Goal: Complete application form

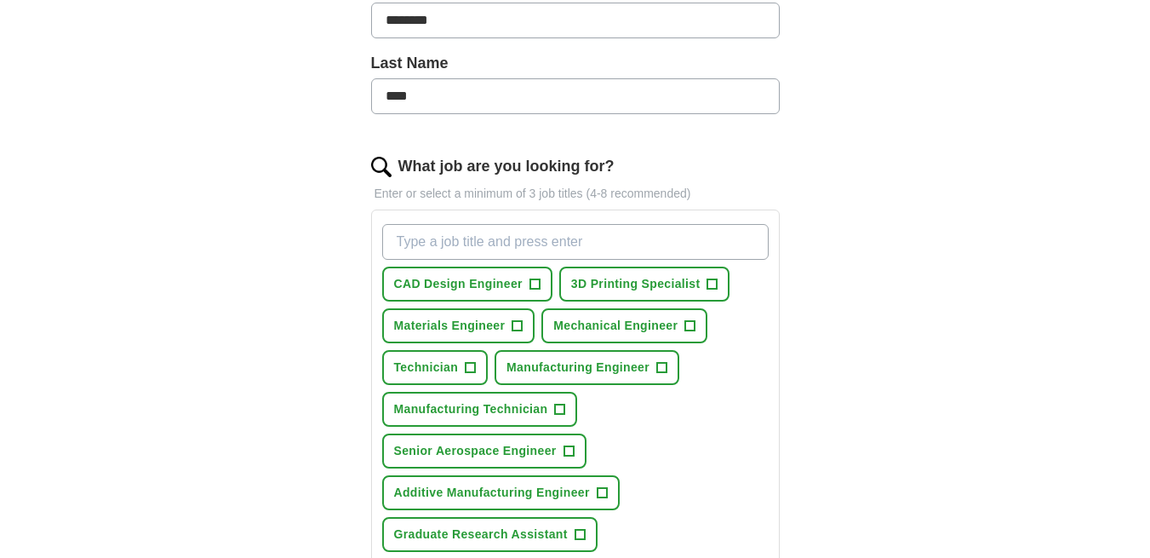
scroll to position [485, 0]
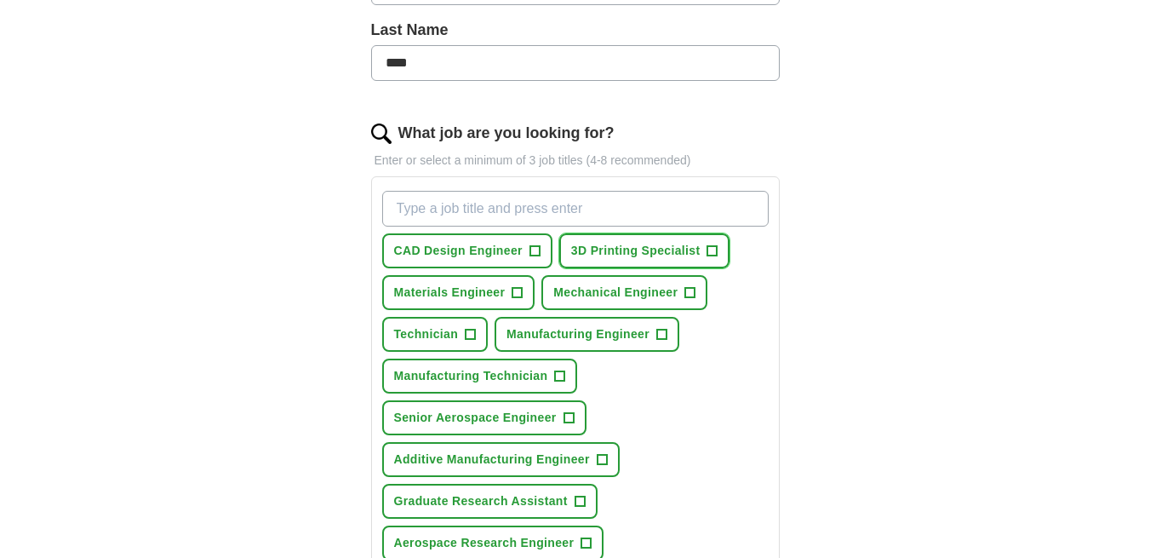
click at [616, 242] on span "3D Printing Specialist" at bounding box center [635, 251] width 129 height 18
click at [513, 286] on span "+" at bounding box center [518, 293] width 10 height 14
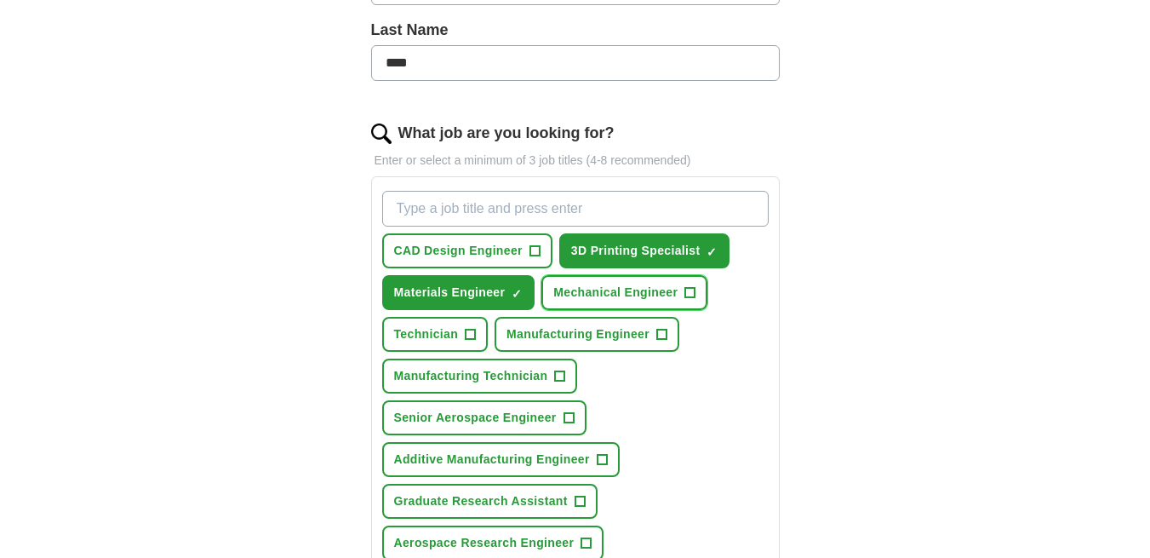
click at [594, 284] on span "Mechanical Engineer" at bounding box center [615, 293] width 124 height 18
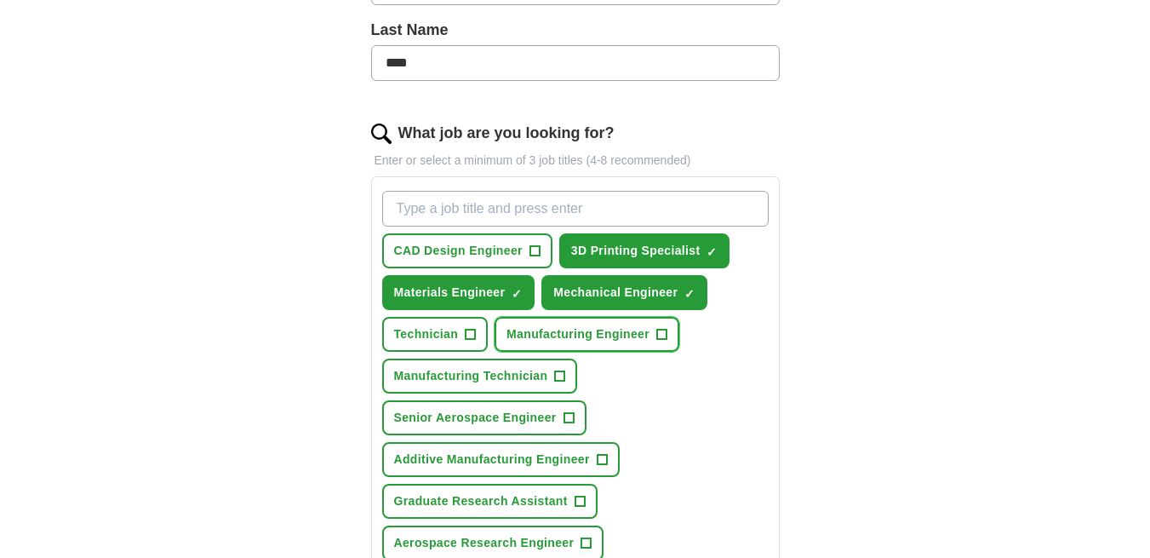
click at [585, 325] on span "Manufacturing Engineer" at bounding box center [578, 334] width 143 height 18
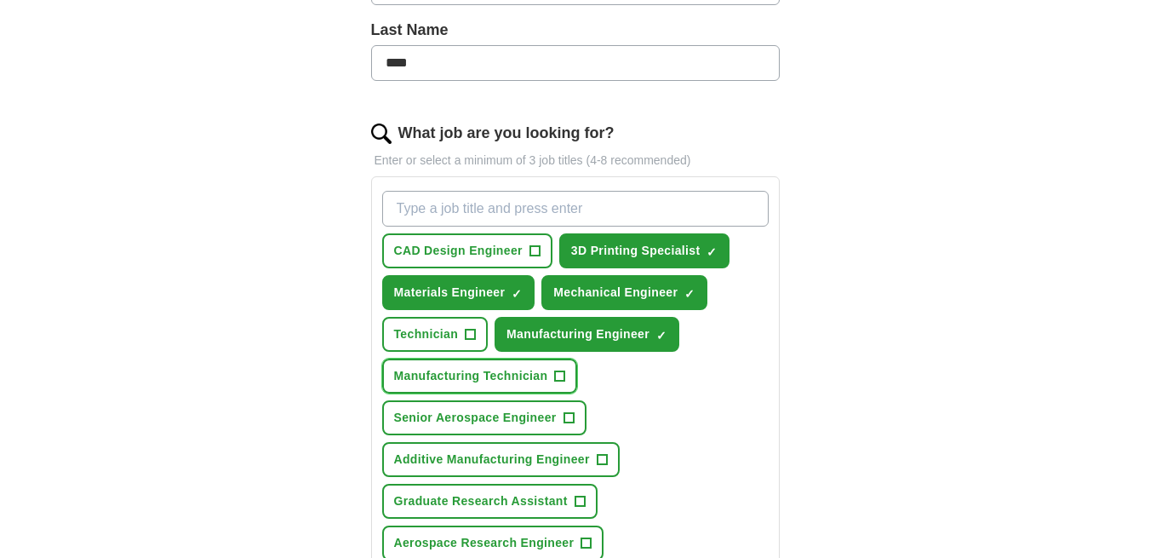
click at [511, 367] on span "Manufacturing Technician" at bounding box center [471, 376] width 154 height 18
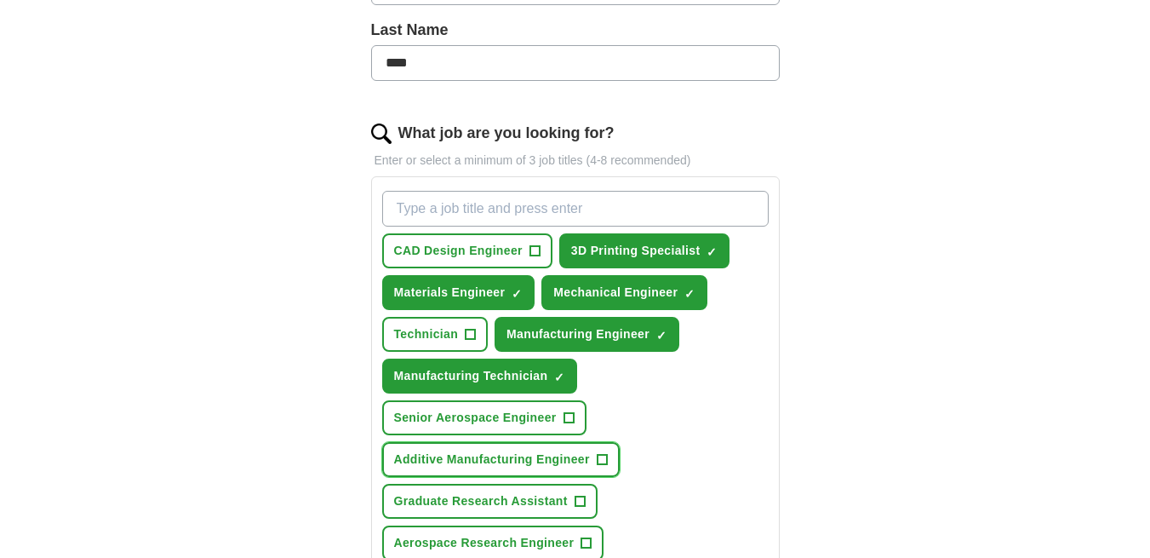
click at [497, 450] on span "Additive Manufacturing Engineer" at bounding box center [492, 459] width 196 height 18
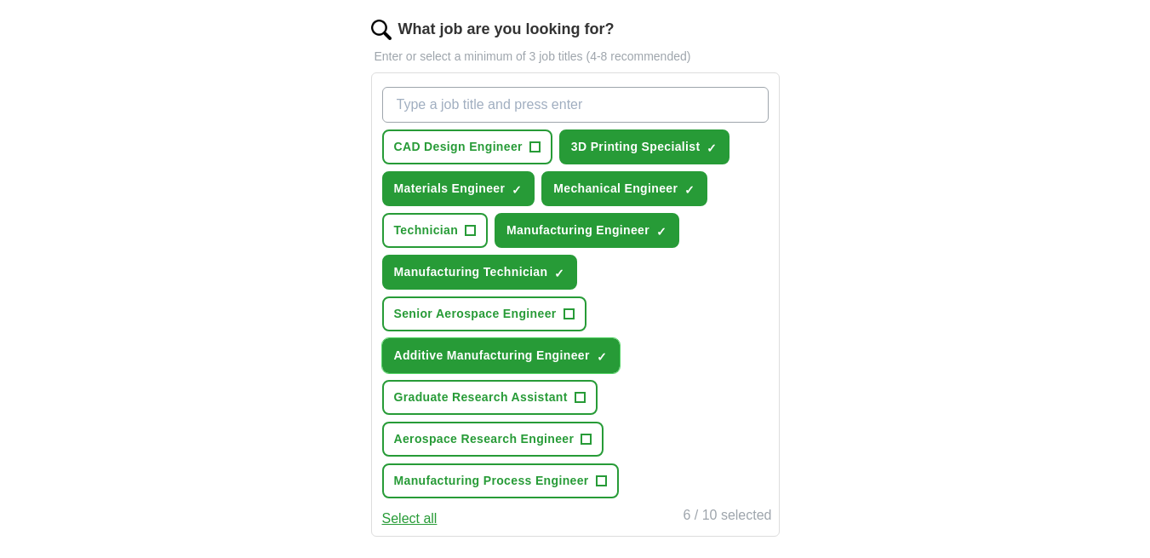
scroll to position [633, 0]
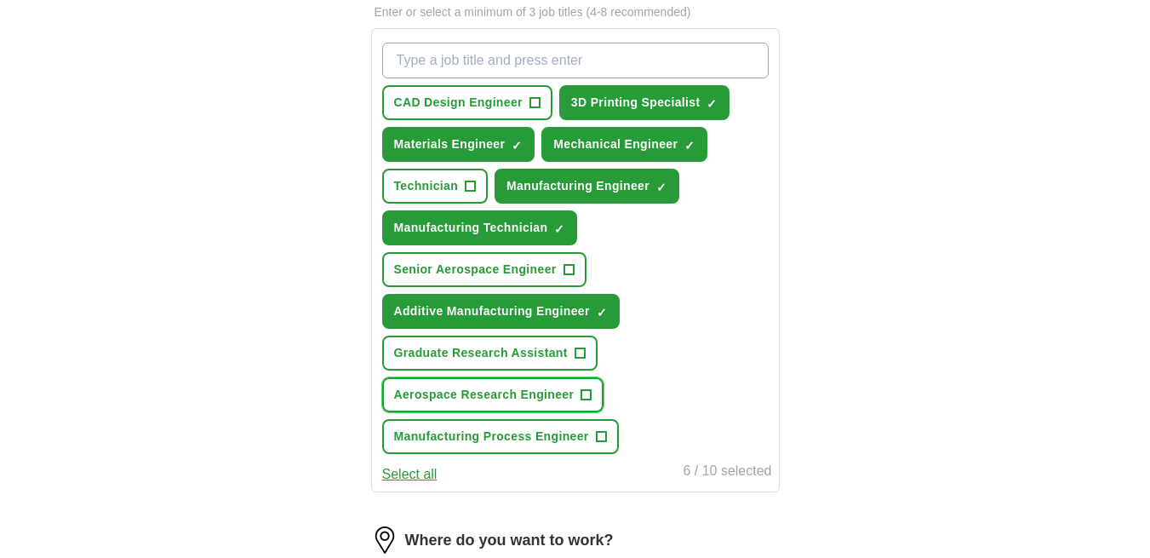
click at [508, 386] on span "Aerospace Research Engineer" at bounding box center [484, 395] width 181 height 18
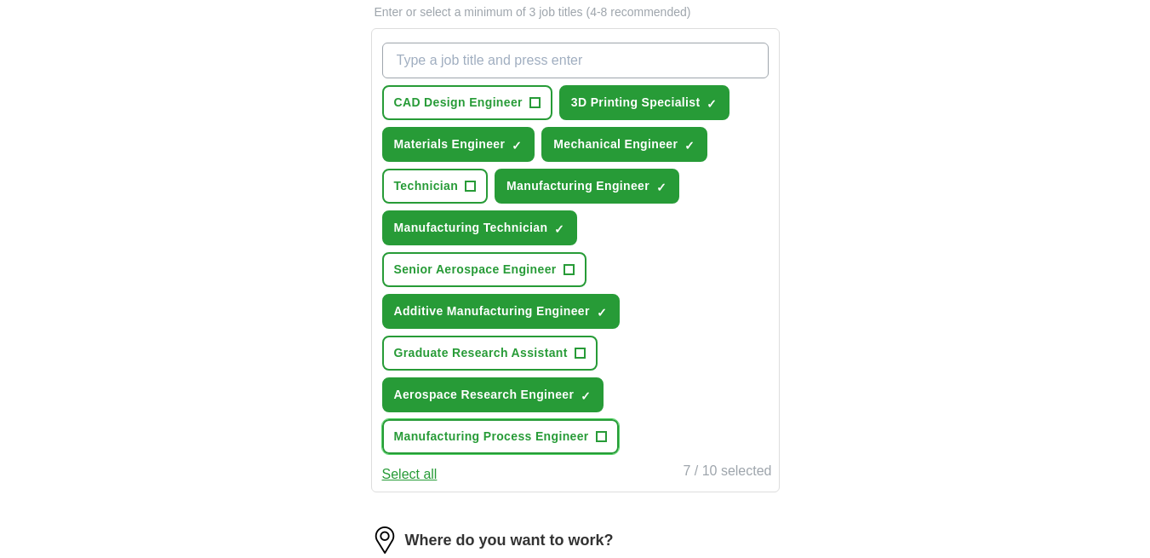
click at [548, 427] on span "Manufacturing Process Engineer" at bounding box center [491, 436] width 195 height 18
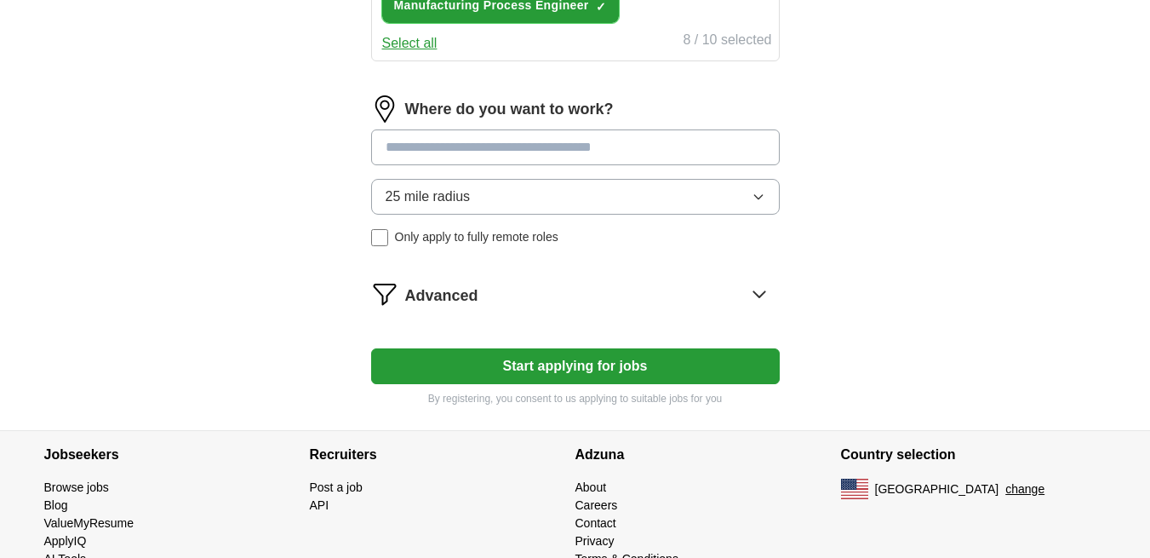
scroll to position [1066, 0]
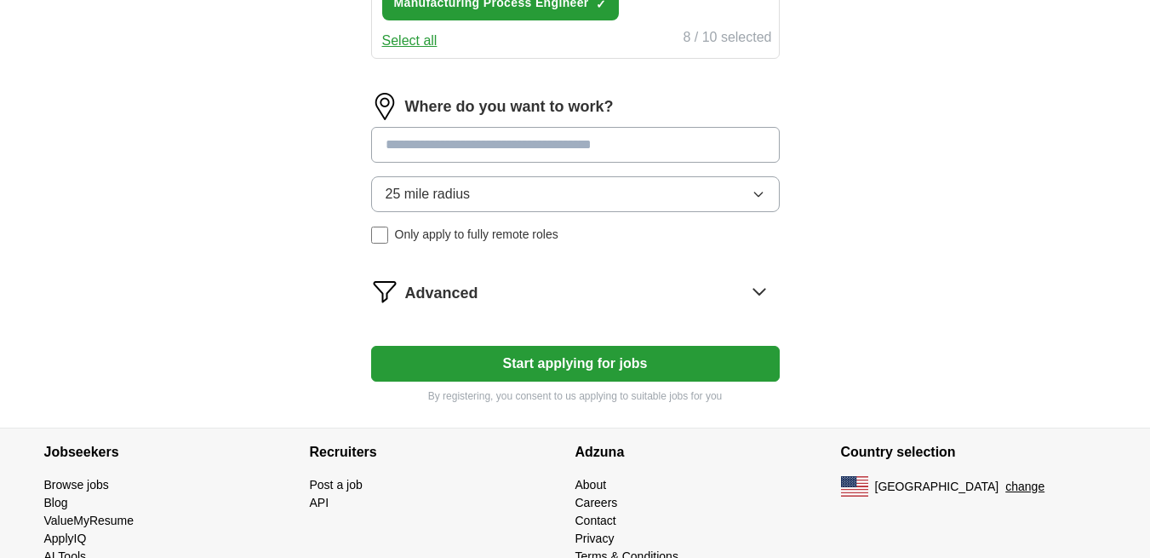
click at [576, 127] on input at bounding box center [575, 145] width 409 height 36
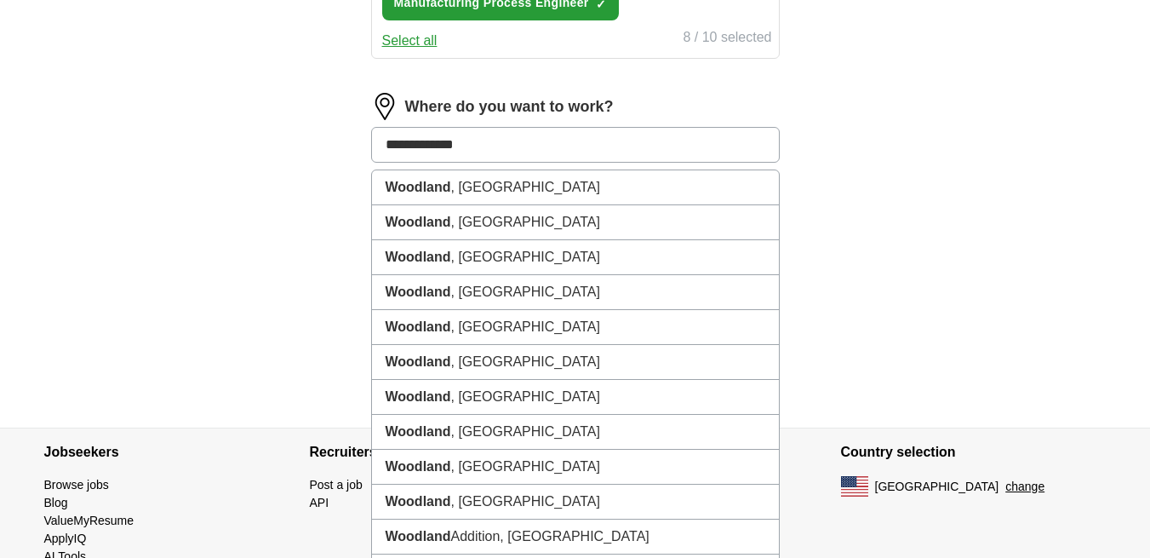
type input "**********"
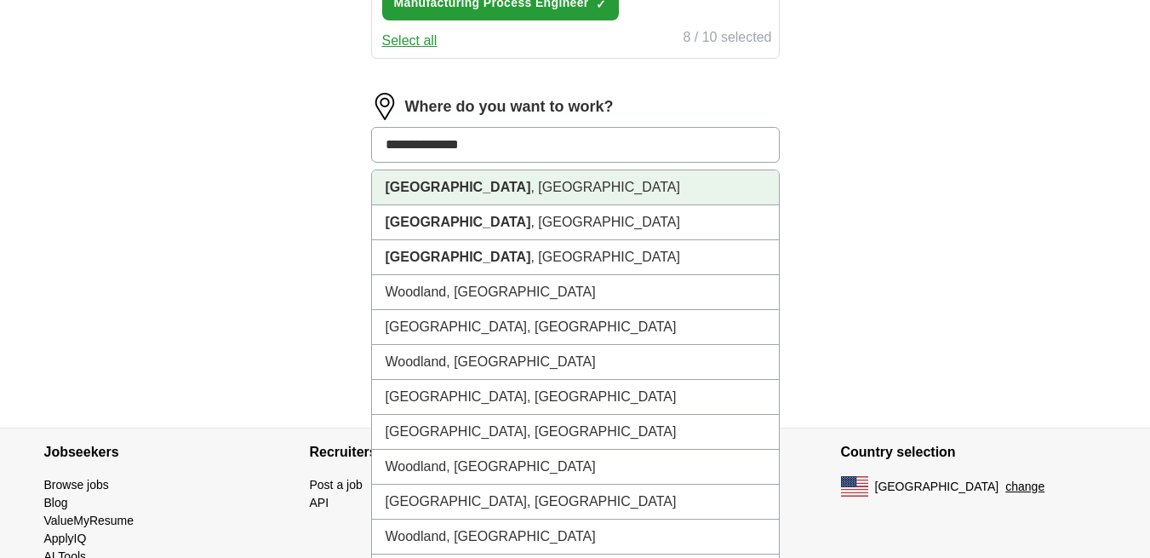
click at [557, 170] on li "[GEOGRAPHIC_DATA] , [GEOGRAPHIC_DATA]" at bounding box center [575, 187] width 407 height 35
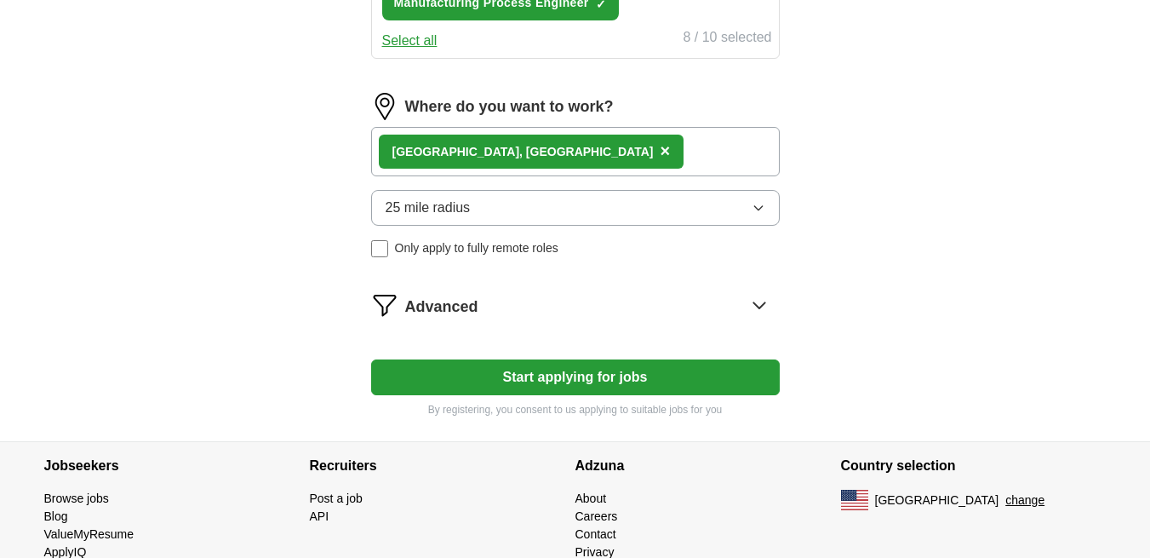
click at [530, 190] on button "25 mile radius" at bounding box center [575, 208] width 409 height 36
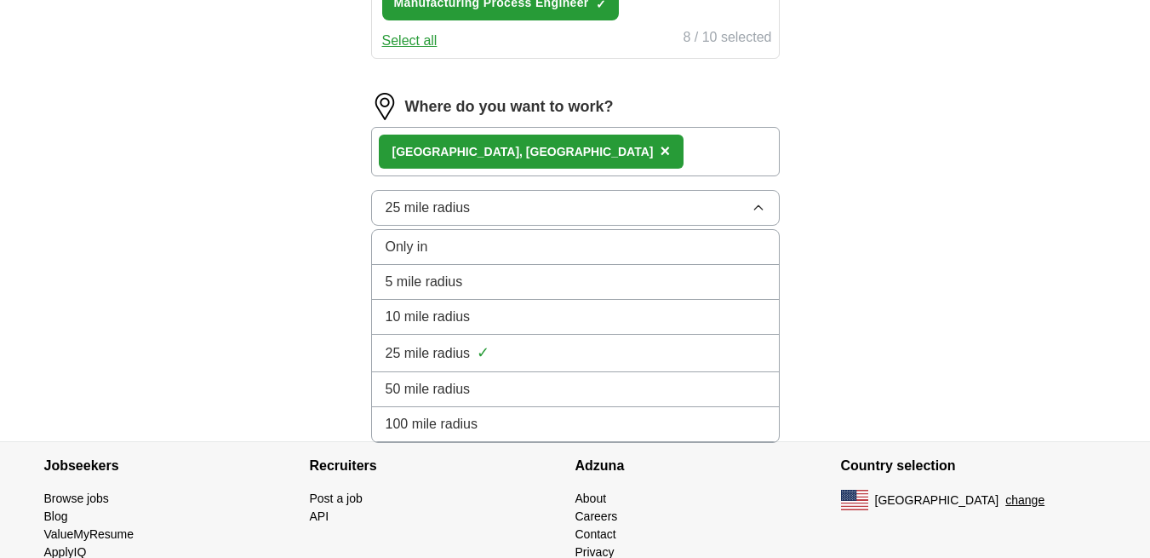
click at [470, 414] on span "100 mile radius" at bounding box center [432, 424] width 93 height 20
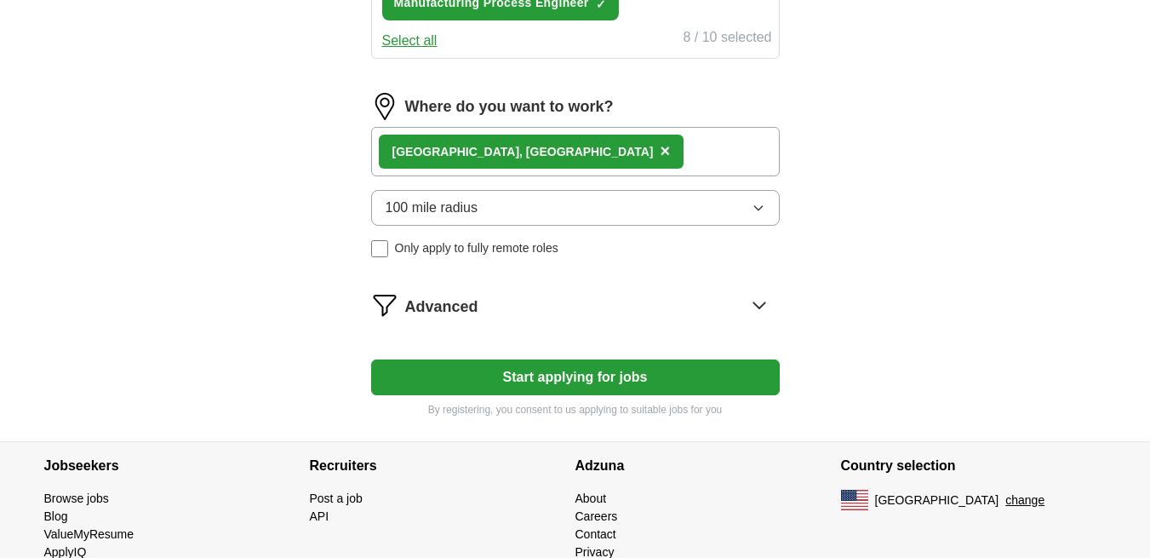
click at [571, 359] on button "Start applying for jobs" at bounding box center [575, 377] width 409 height 36
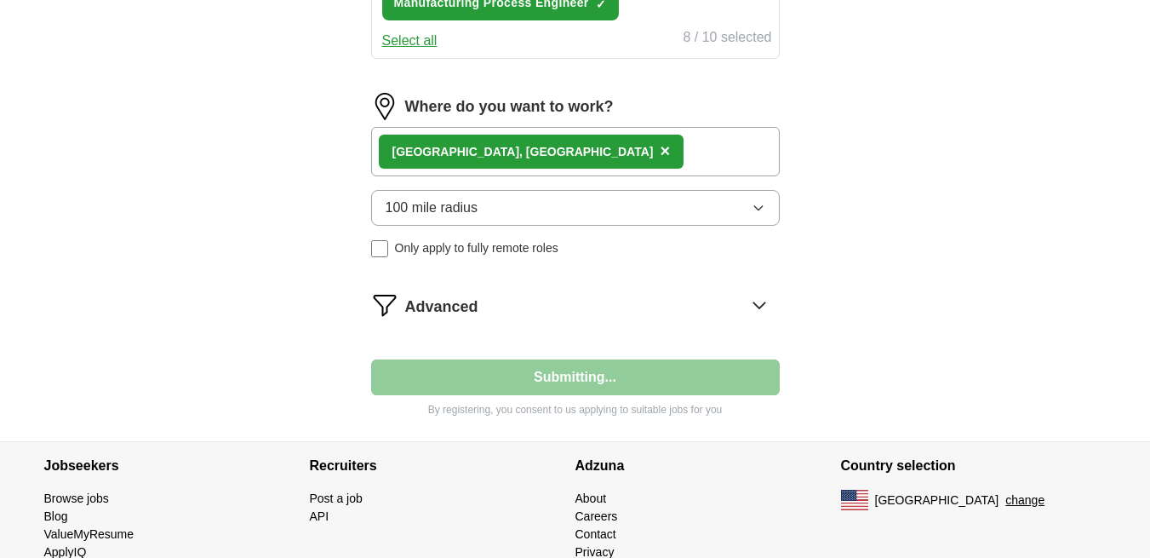
select select "**"
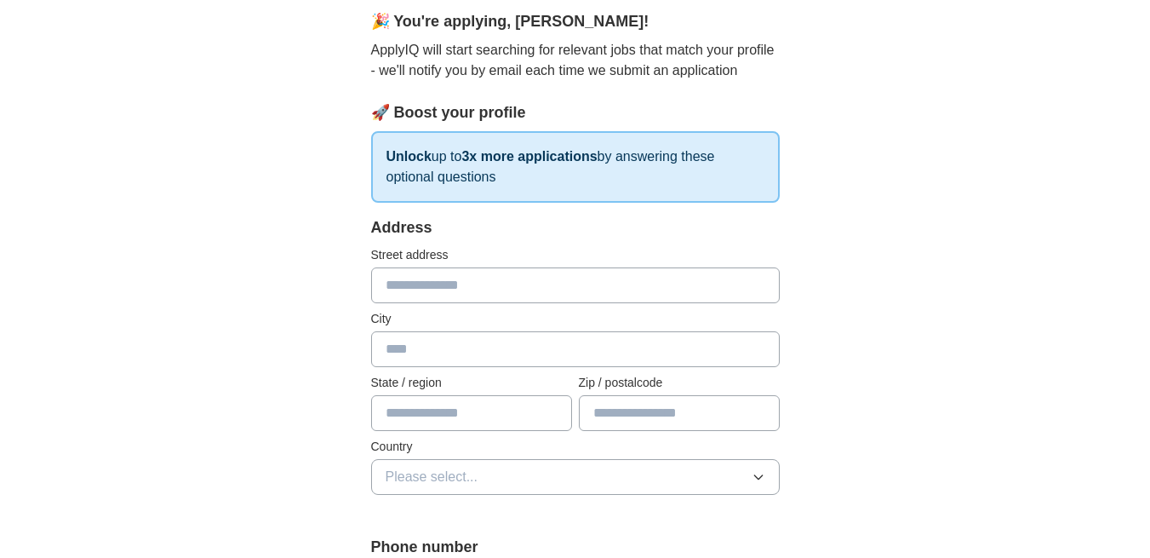
scroll to position [232, 0]
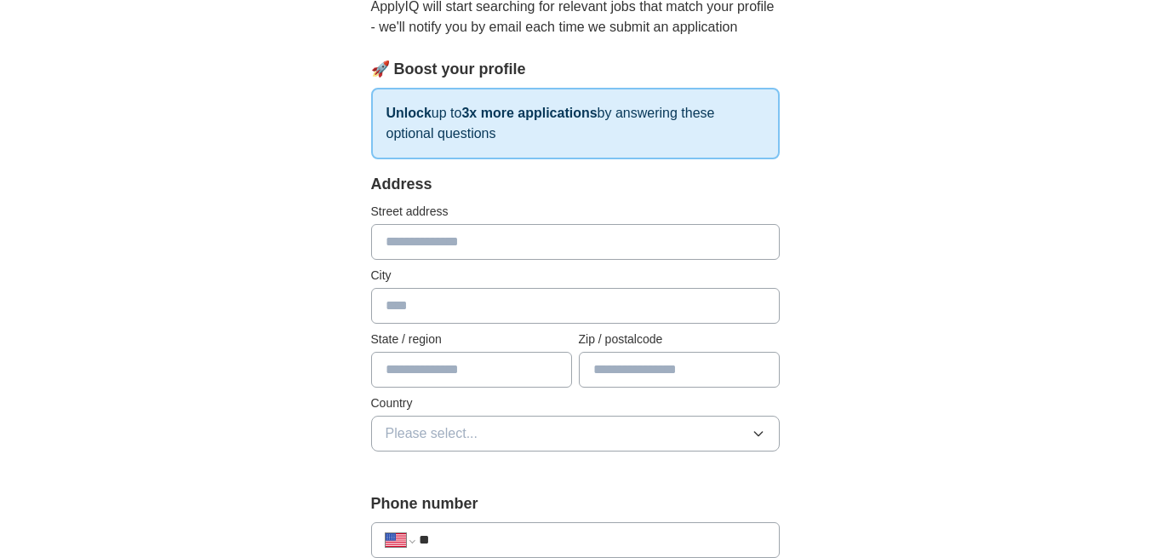
click at [521, 224] on input "text" at bounding box center [575, 242] width 409 height 36
type input "**********"
type input "**"
type input "*****"
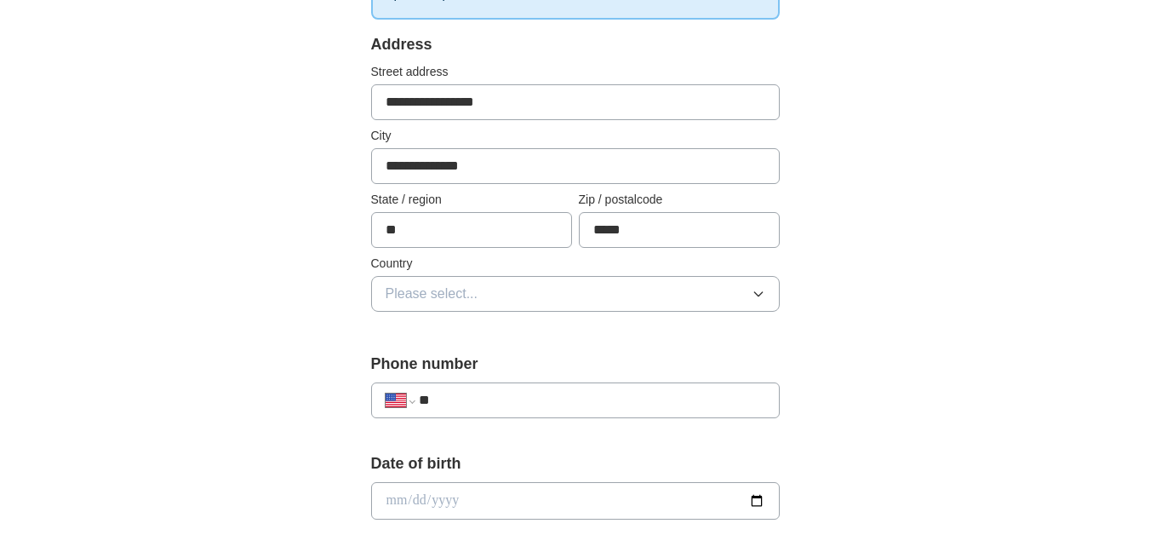
scroll to position [372, 0]
click at [510, 275] on button "Please select..." at bounding box center [575, 293] width 409 height 36
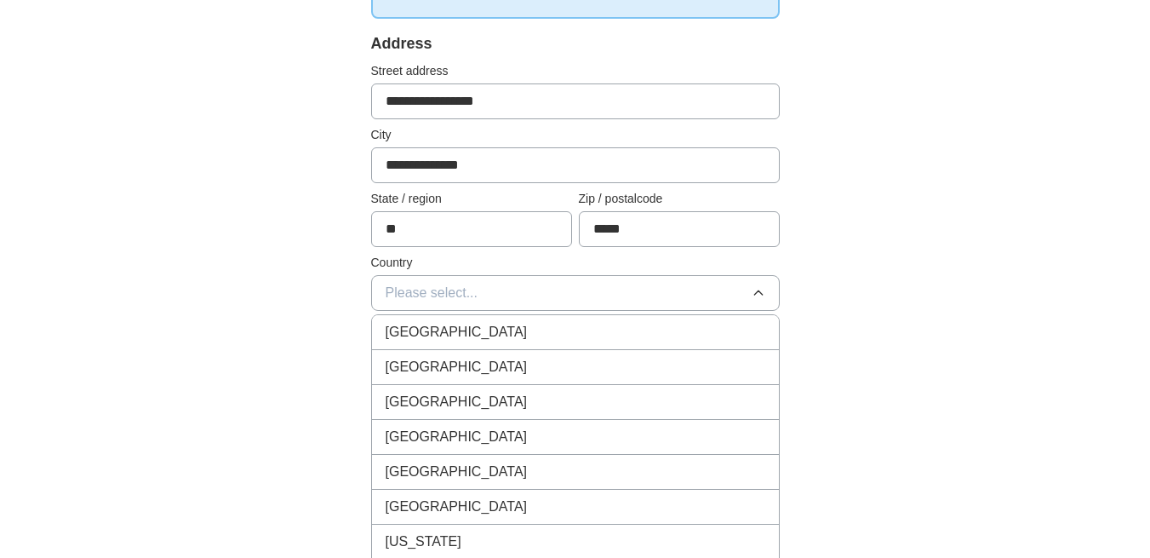
click at [484, 357] on div "[GEOGRAPHIC_DATA]" at bounding box center [576, 367] width 380 height 20
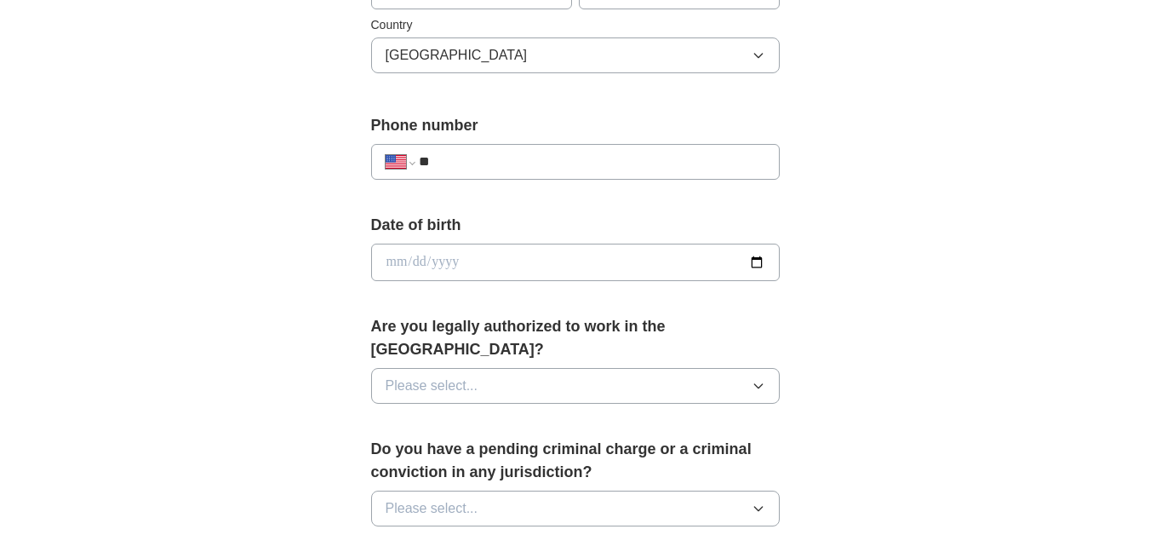
scroll to position [611, 0]
click at [511, 151] on input "**" at bounding box center [592, 161] width 346 height 20
type input "**********"
click at [503, 243] on input "date" at bounding box center [575, 261] width 409 height 37
click at [754, 243] on input "date" at bounding box center [575, 261] width 409 height 37
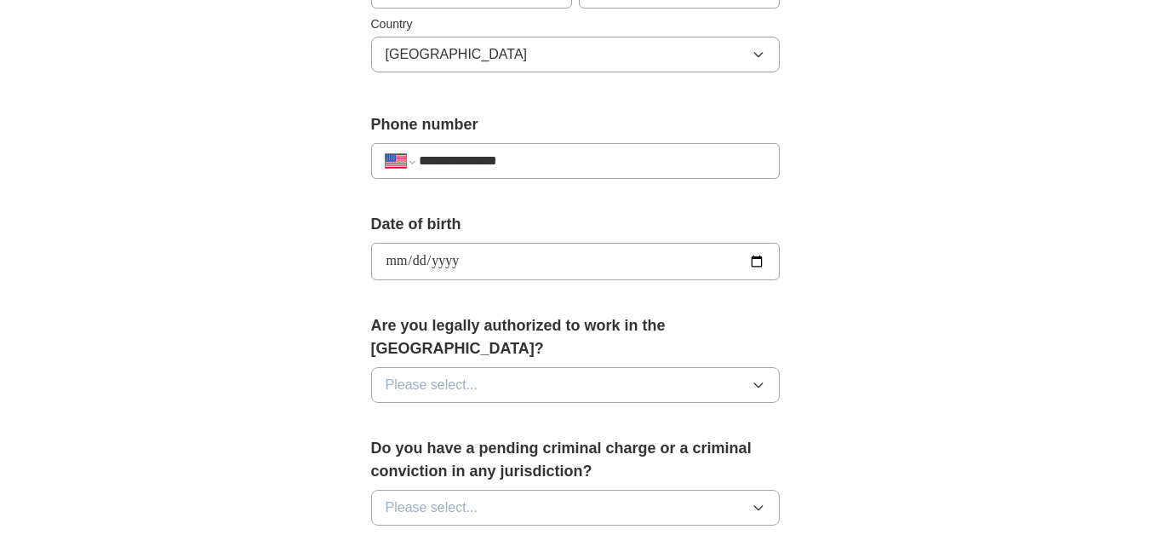
type input "**********"
click at [519, 367] on button "Please select..." at bounding box center [575, 385] width 409 height 36
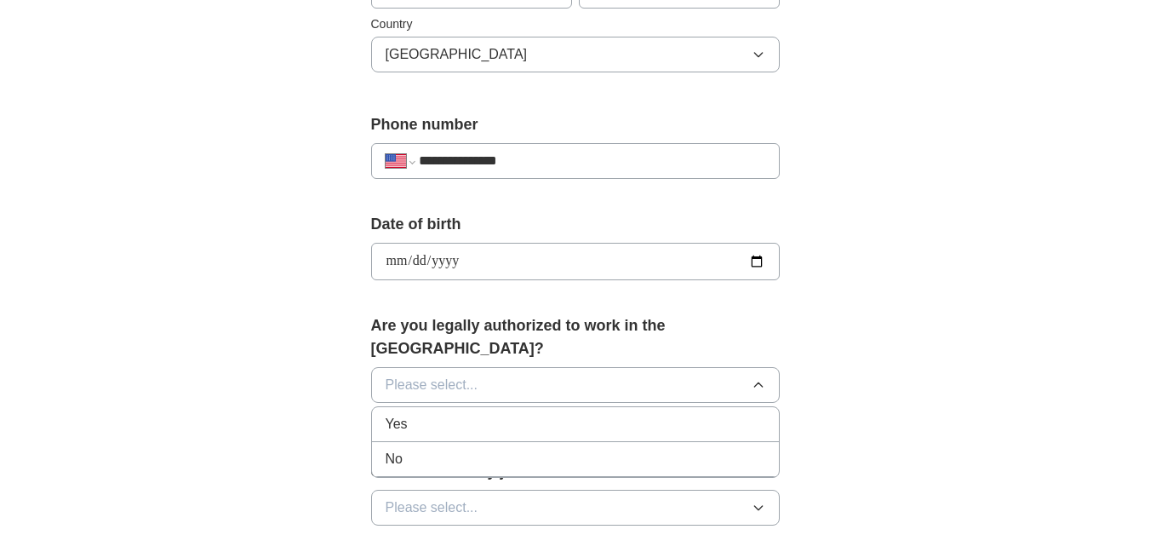
click at [471, 414] on div "Yes" at bounding box center [576, 424] width 380 height 20
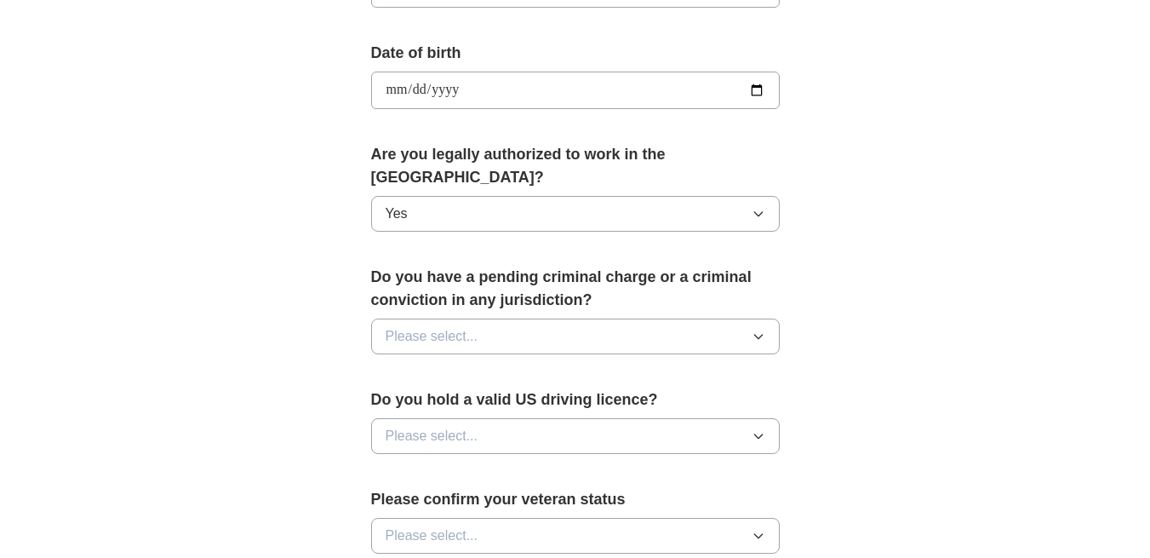
scroll to position [783, 0]
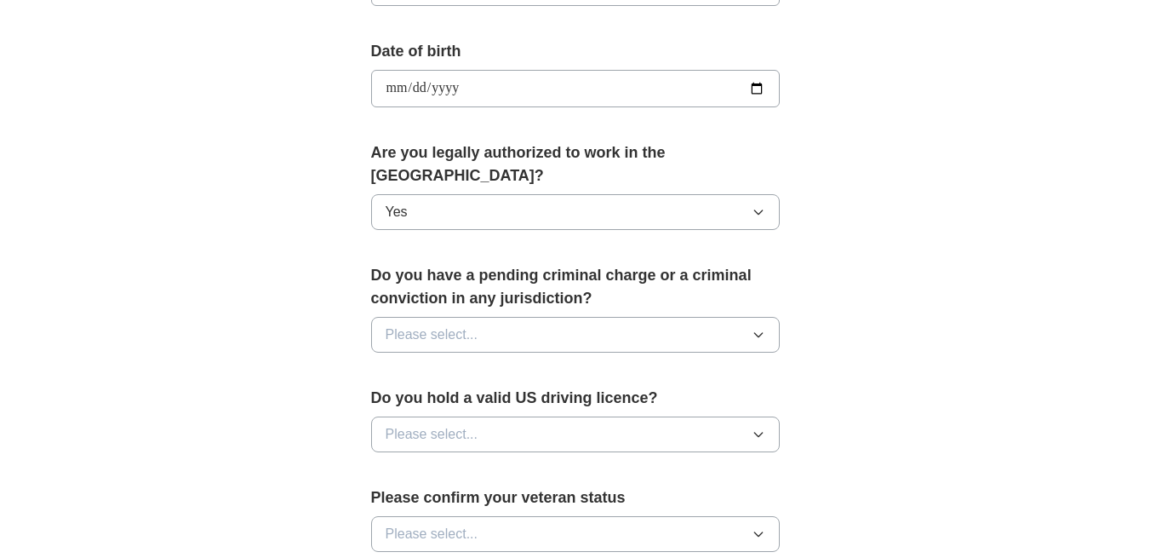
click at [481, 317] on button "Please select..." at bounding box center [575, 335] width 409 height 36
click at [449, 399] on div "No" at bounding box center [576, 409] width 380 height 20
click at [452, 416] on button "Please select..." at bounding box center [575, 434] width 409 height 36
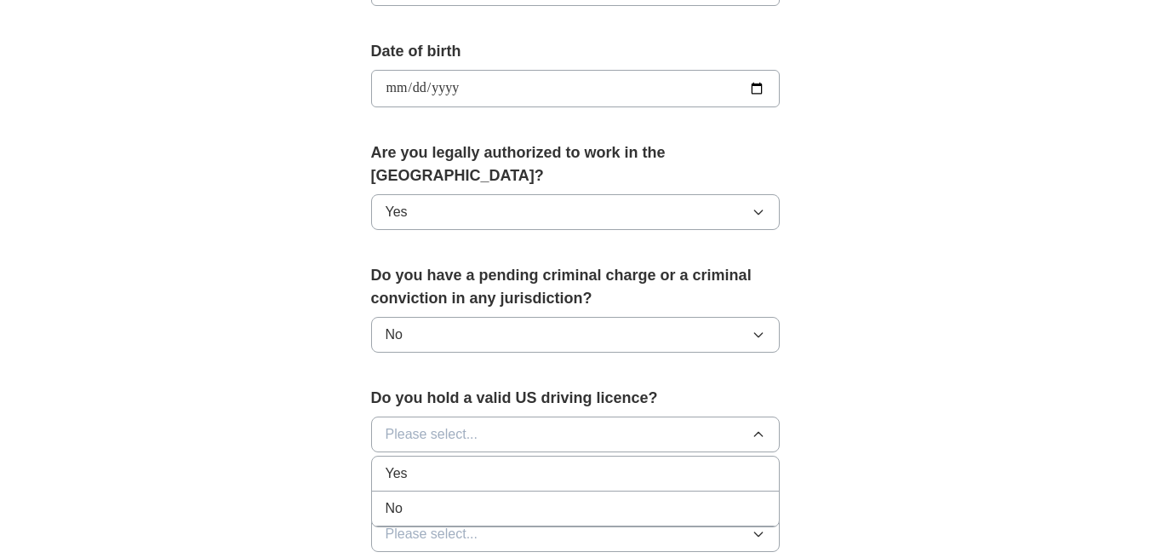
click at [428, 463] on div "Yes" at bounding box center [576, 473] width 380 height 20
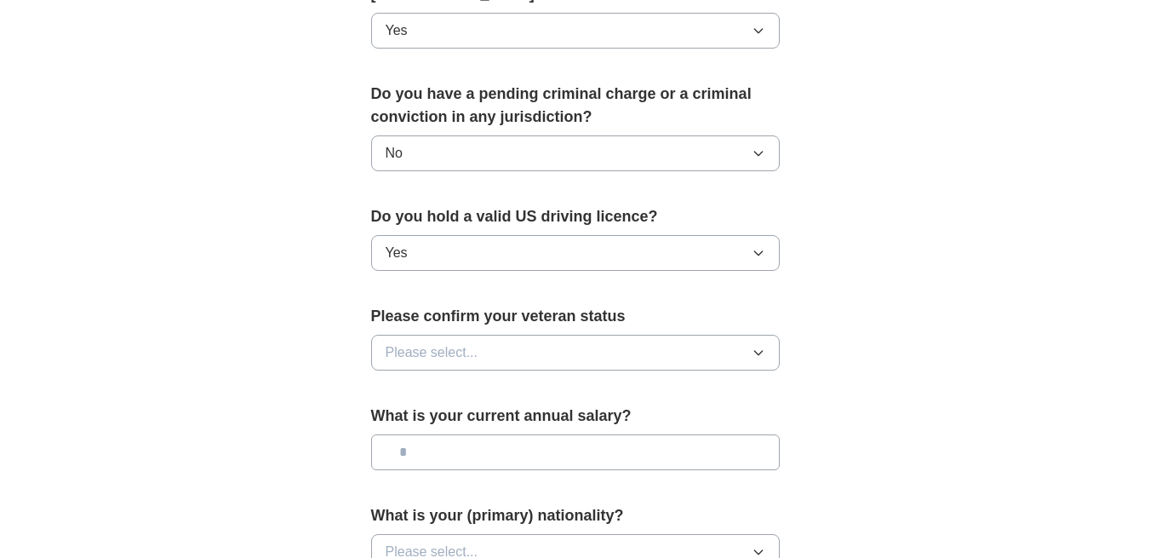
scroll to position [1021, 0]
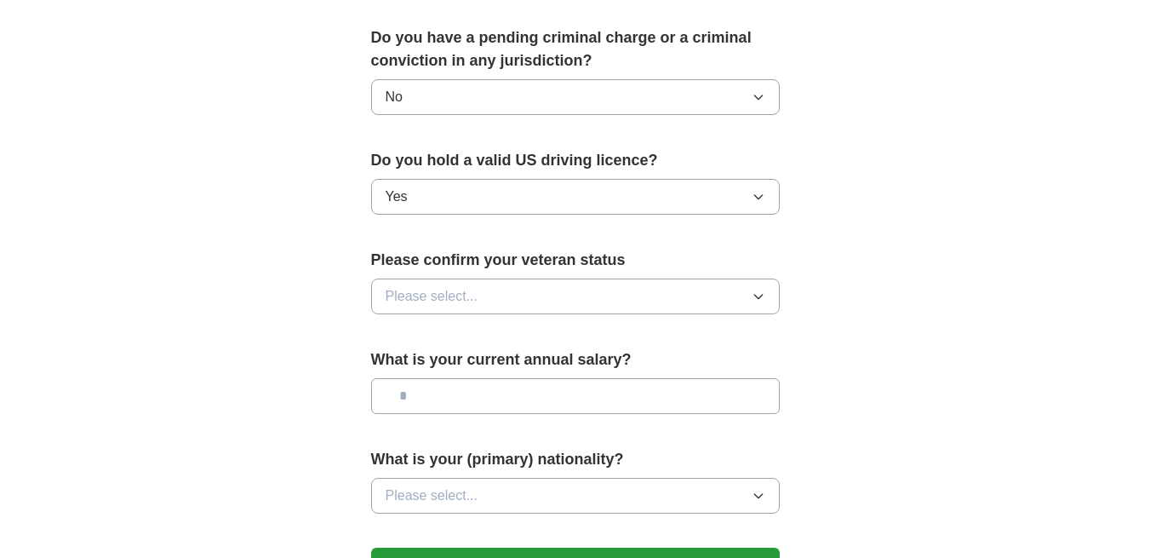
click at [478, 278] on button "Please select..." at bounding box center [575, 296] width 409 height 36
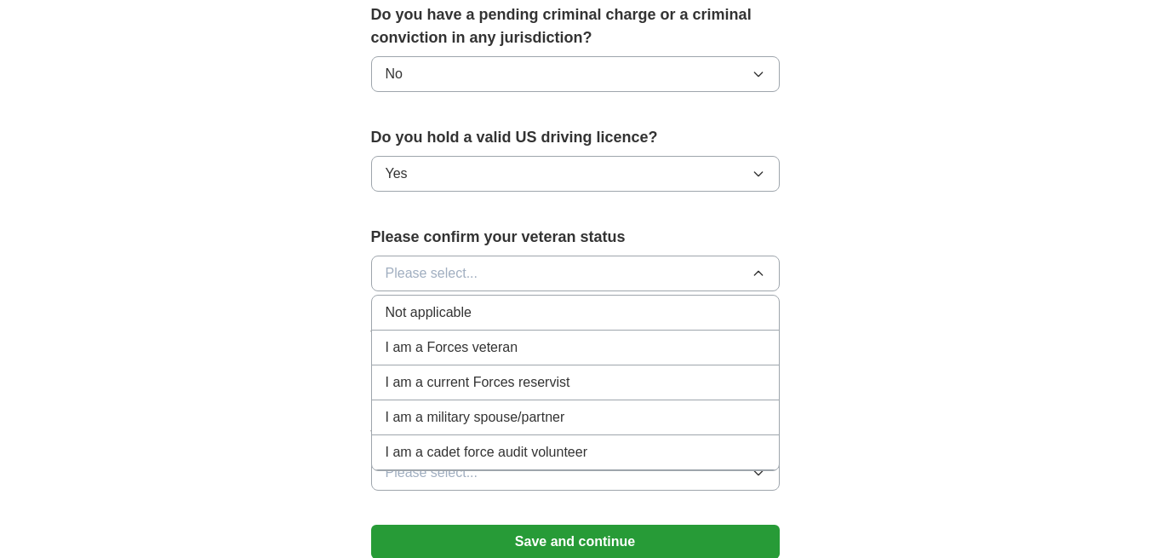
scroll to position [1047, 0]
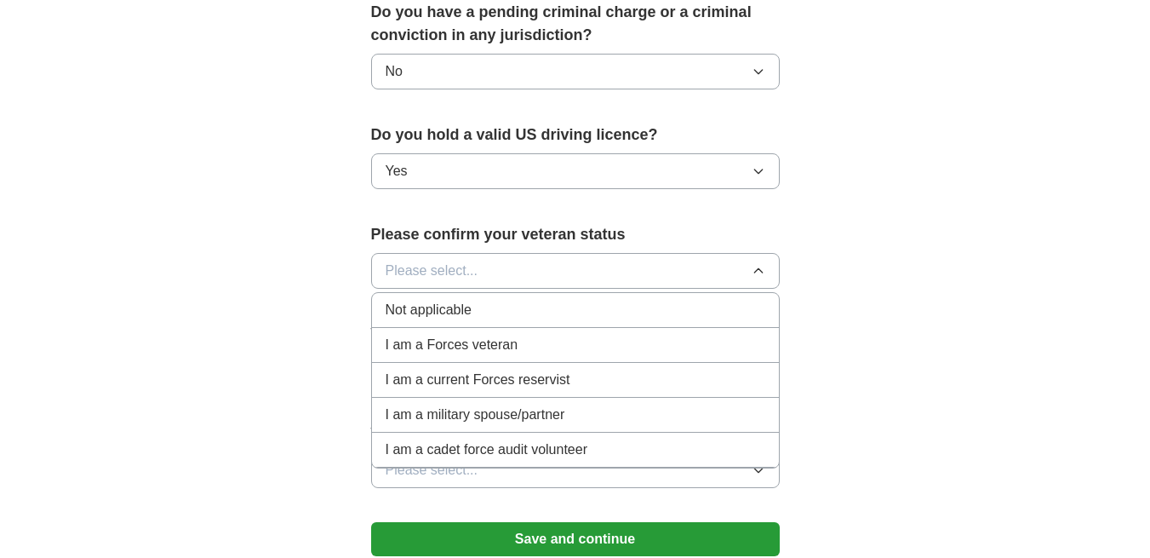
click at [460, 300] on span "Not applicable" at bounding box center [429, 310] width 86 height 20
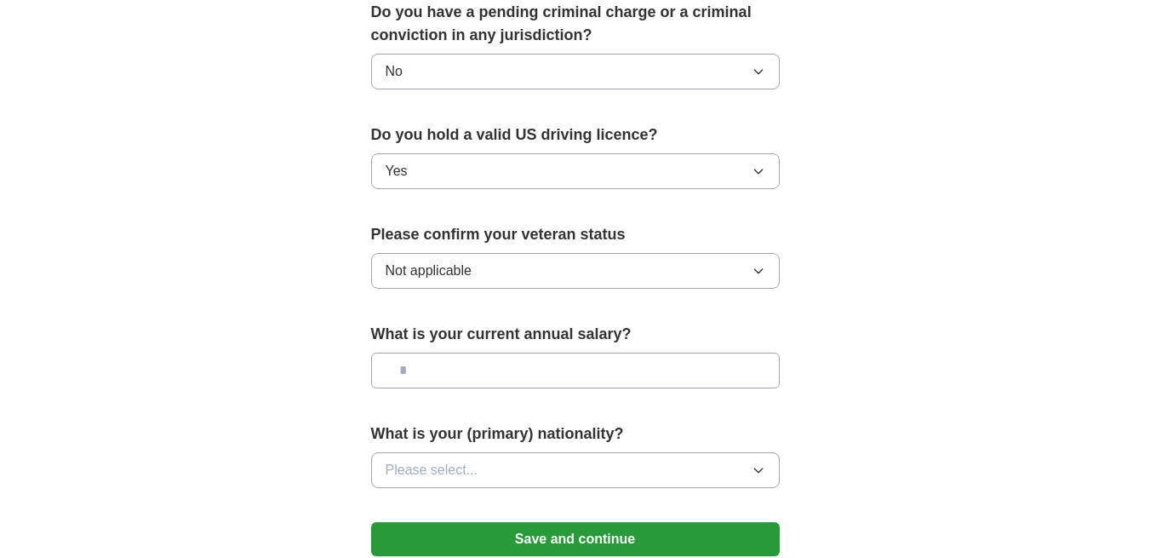
click at [473, 353] on input "text" at bounding box center [575, 371] width 409 height 36
type input "*******"
click at [450, 460] on span "Please select..." at bounding box center [432, 470] width 93 height 20
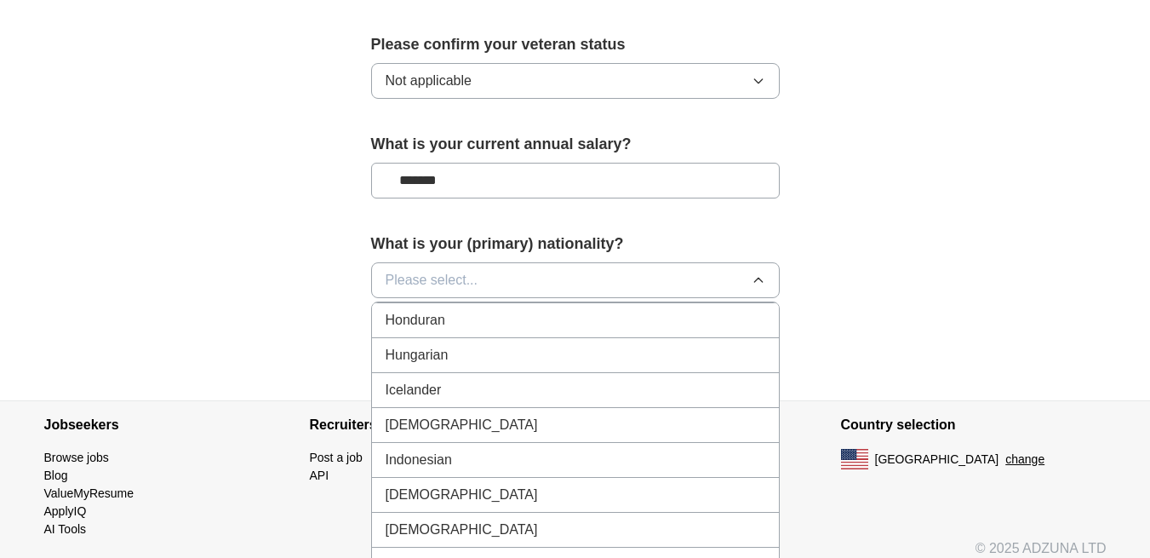
scroll to position [2664, 0]
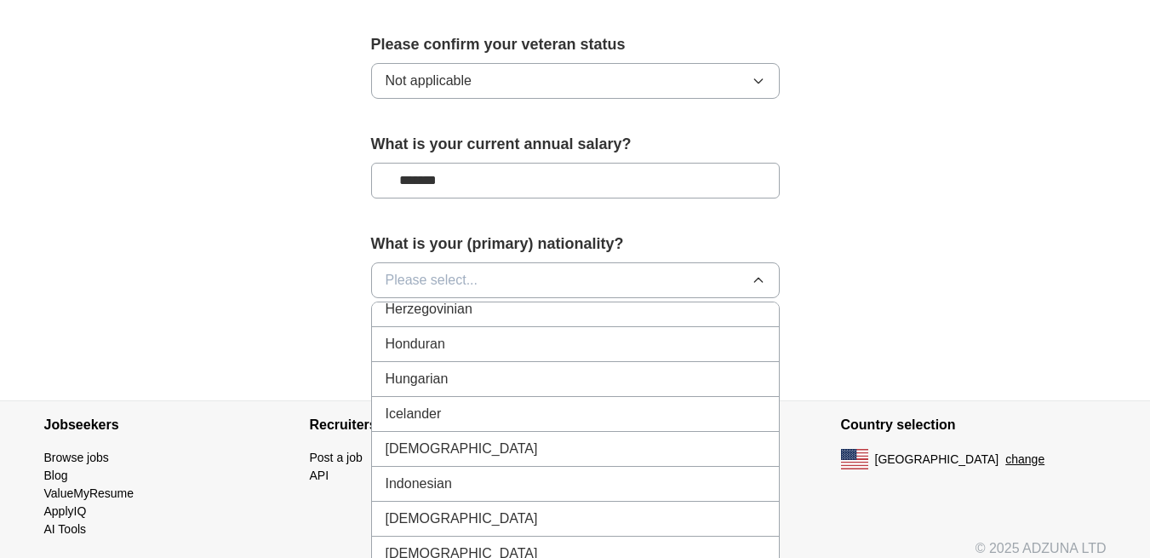
click at [424, 439] on div "[DEMOGRAPHIC_DATA]" at bounding box center [576, 449] width 380 height 20
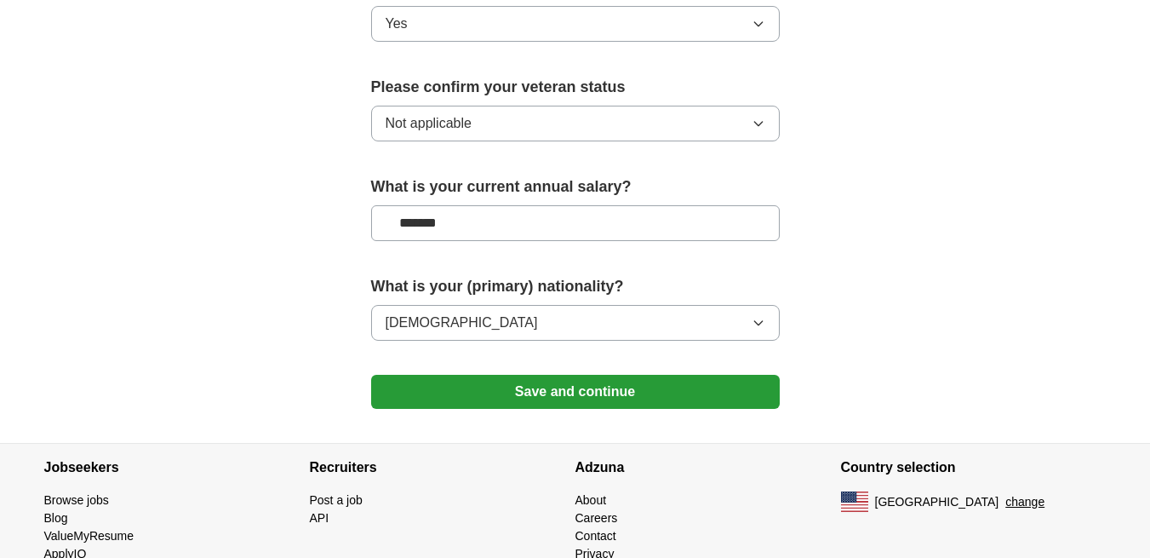
click at [594, 375] on button "Save and continue" at bounding box center [575, 392] width 409 height 34
